Goal: Find specific page/section: Find specific page/section

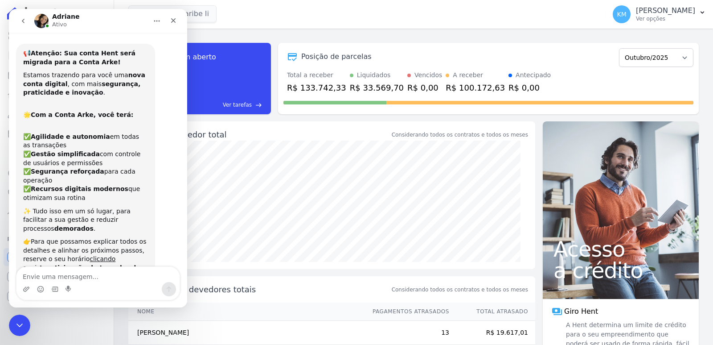
scroll to position [1, 0]
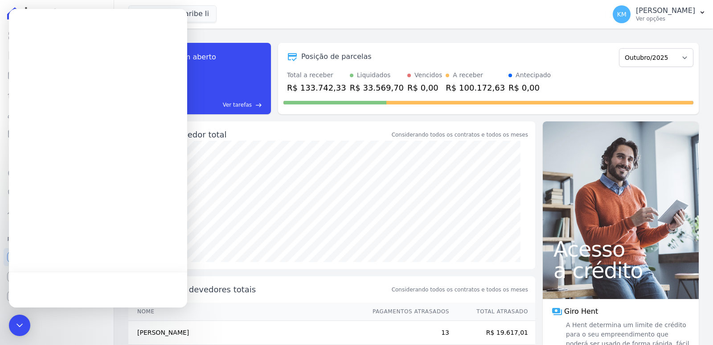
click at [48, 37] on div at bounding box center [98, 23] width 178 height 29
click at [20, 321] on icon "Encerramento do Messenger da Intercom" at bounding box center [18, 323] width 11 height 11
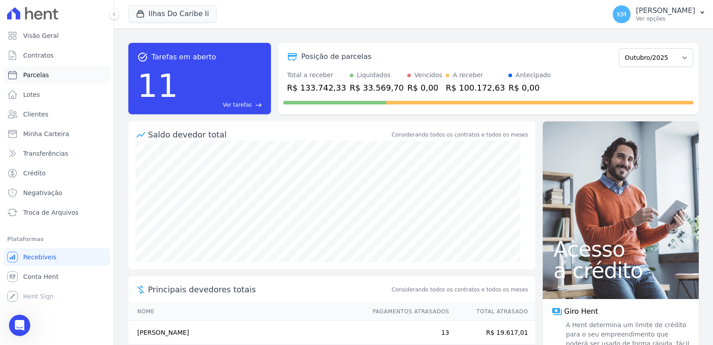
click at [39, 73] on span "Parcelas" at bounding box center [36, 74] width 26 height 9
select select
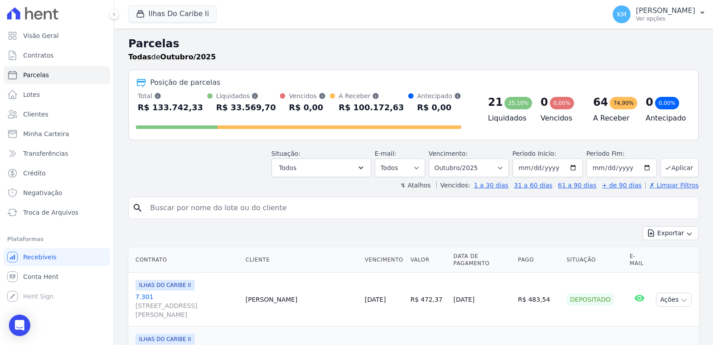
drag, startPoint x: 214, startPoint y: 214, endPoint x: 210, endPoint y: 210, distance: 5.4
click at [211, 213] on input "search" at bounding box center [420, 208] width 550 height 18
click at [209, 210] on input "search" at bounding box center [420, 208] width 550 height 18
paste input "[PERSON_NAME]"
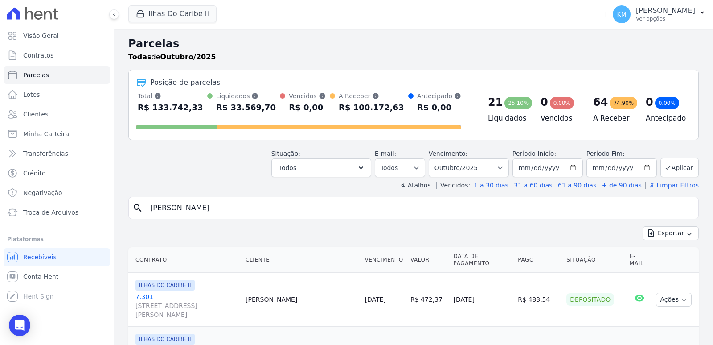
type input "[PERSON_NAME]"
select select
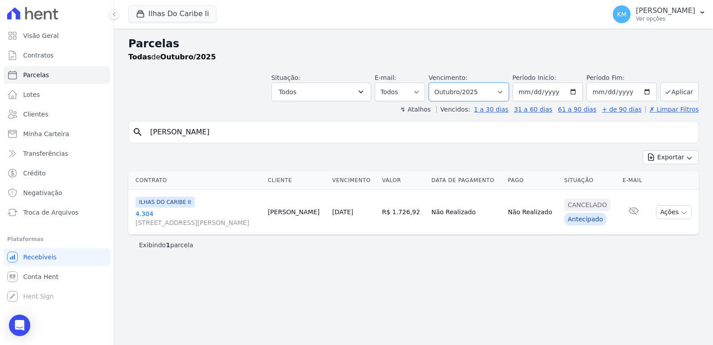
click at [471, 90] on select "[GEOGRAPHIC_DATA] por período ──────── Todos os meses Agosto/2022 Setembro/2022…" at bounding box center [469, 91] width 80 height 19
click at [441, 82] on select "[GEOGRAPHIC_DATA] por período ──────── Todos os meses Agosto/2022 Setembro/2022…" at bounding box center [469, 91] width 80 height 19
click at [183, 16] on button "Ilhas Do Caribe Ii" at bounding box center [172, 13] width 88 height 17
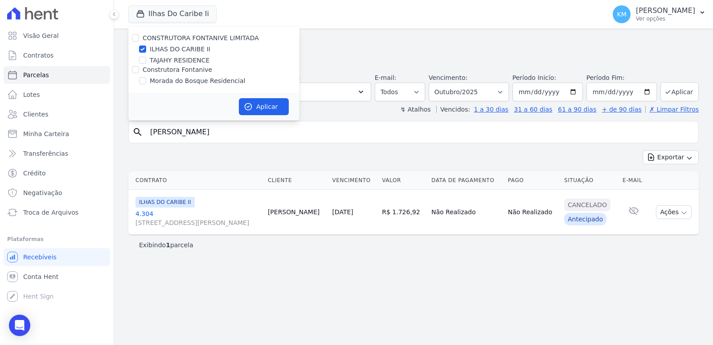
click at [358, 33] on div "Parcelas Todas de Outubro/2025 Situação: Agendado Em Aberto Pago Processando Ca…" at bounding box center [413, 187] width 599 height 316
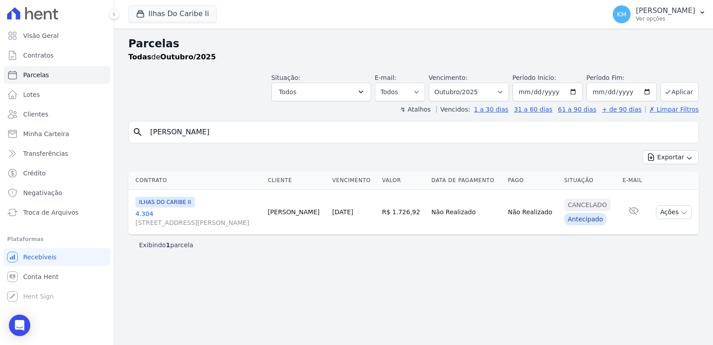
drag, startPoint x: 291, startPoint y: 130, endPoint x: 0, endPoint y: 87, distance: 293.8
click at [0, 89] on div "Visão Geral Contratos [GEOGRAPHIC_DATA] Lotes Clientes Minha Carteira Transferê…" at bounding box center [356, 172] width 713 height 345
type input "[PERSON_NAME]"
select select
